Goal: Check status: Check status

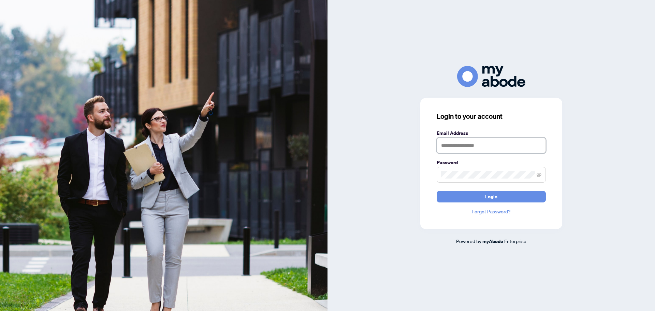
click at [477, 145] on input "text" at bounding box center [490, 145] width 109 height 16
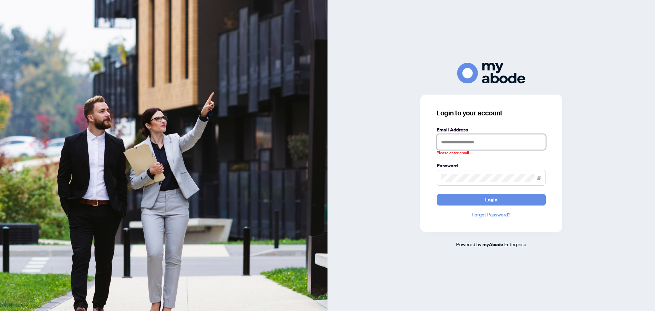
type input "**********"
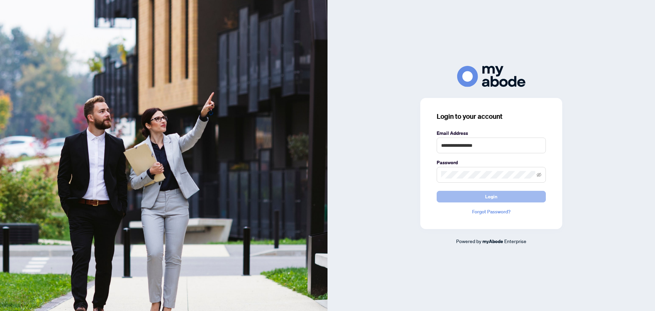
click at [499, 196] on button "Login" at bounding box center [490, 197] width 109 height 12
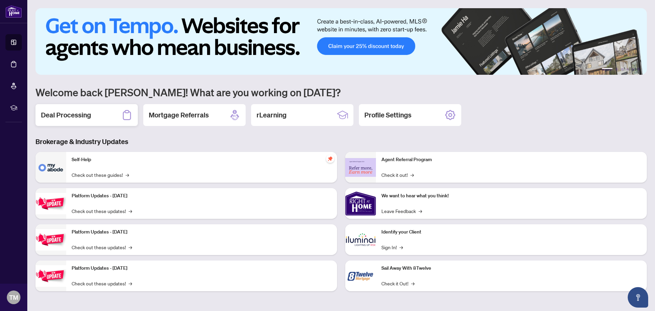
click at [78, 115] on h2 "Deal Processing" at bounding box center [66, 115] width 50 height 10
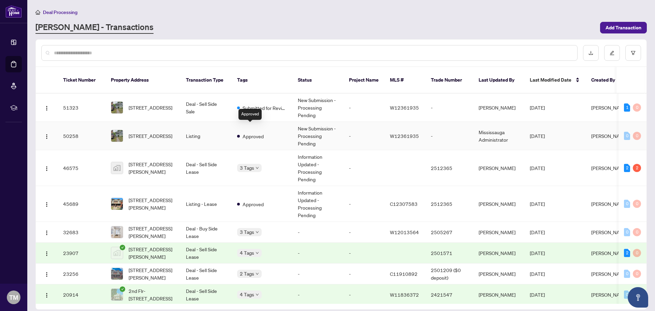
click at [261, 132] on span "Approved" at bounding box center [252, 135] width 21 height 7
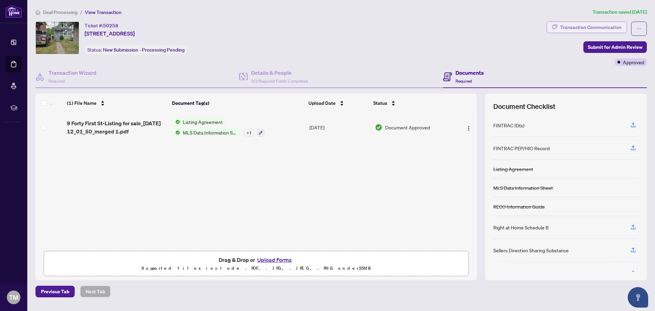
click at [591, 28] on div "Transaction Communication" at bounding box center [590, 27] width 61 height 11
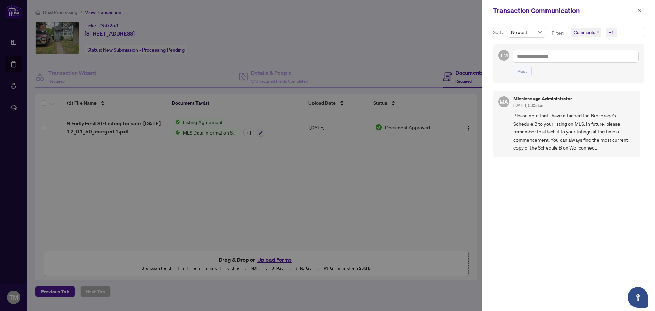
scroll to position [1, 0]
click at [447, 149] on div at bounding box center [327, 155] width 655 height 311
click at [640, 11] on icon "close" at bounding box center [639, 10] width 5 height 5
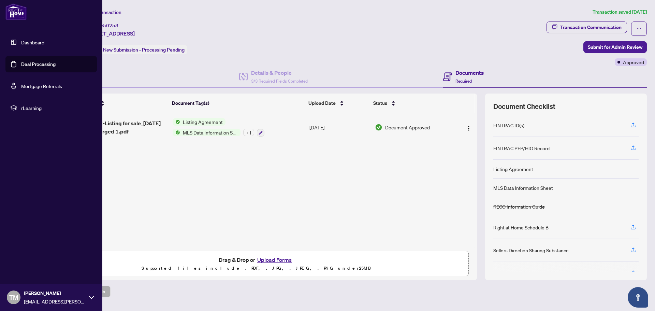
click at [30, 65] on link "Deal Processing" at bounding box center [38, 64] width 34 height 6
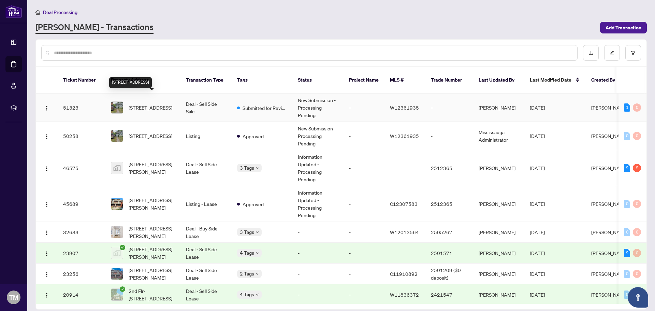
click at [151, 104] on span "9 Forty First St, Toronto, Ontario M8W 3N4, Canada" at bounding box center [151, 107] width 44 height 7
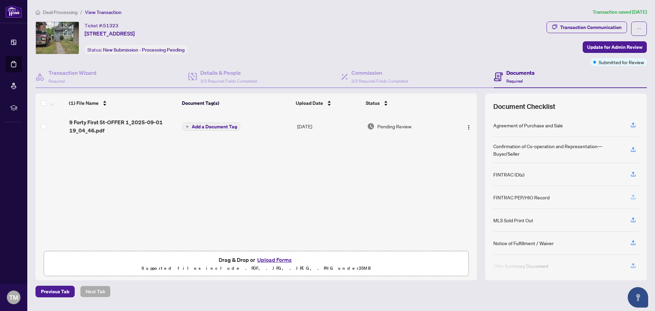
click at [631, 196] on icon "button" at bounding box center [633, 197] width 6 height 6
click at [633, 174] on icon "button" at bounding box center [633, 174] width 6 height 6
